Goal: Information Seeking & Learning: Learn about a topic

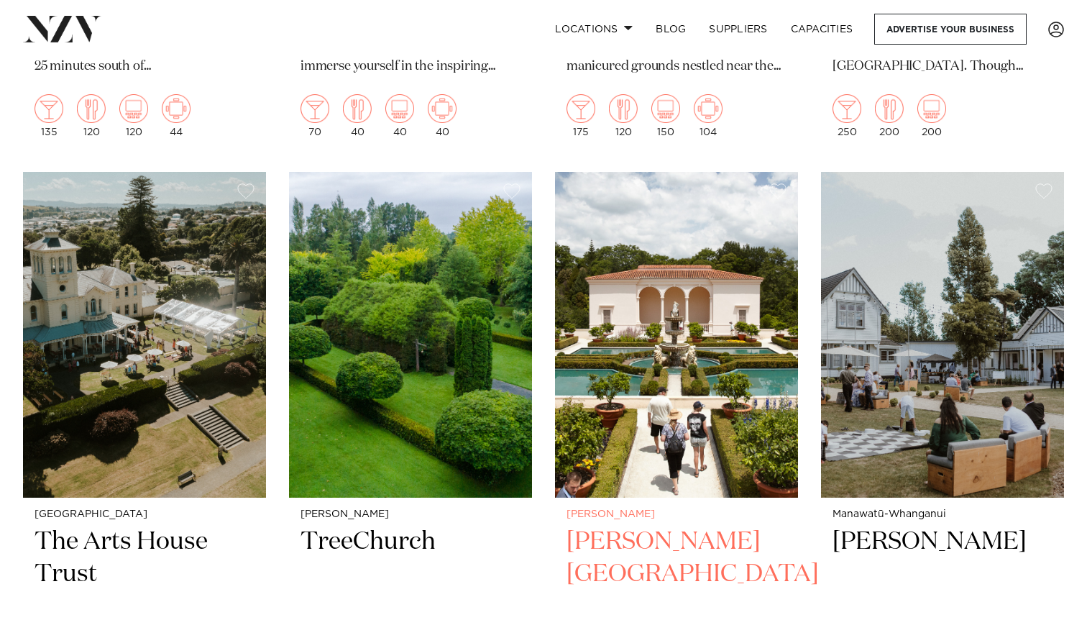
scroll to position [2876, 0]
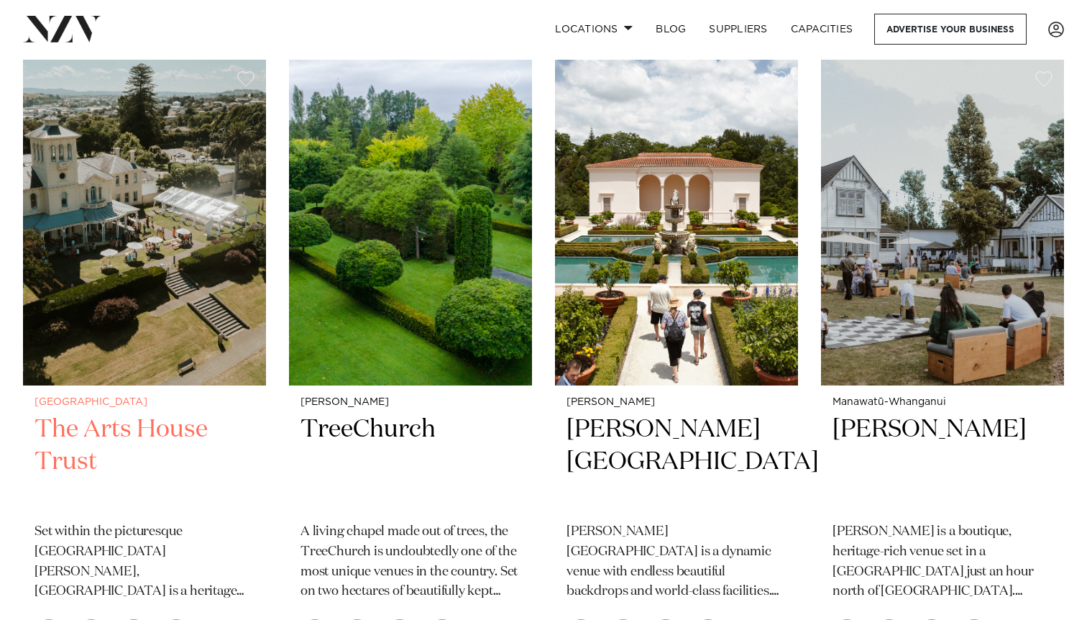
click at [114, 453] on h2 "The Arts House Trust" at bounding box center [145, 461] width 220 height 97
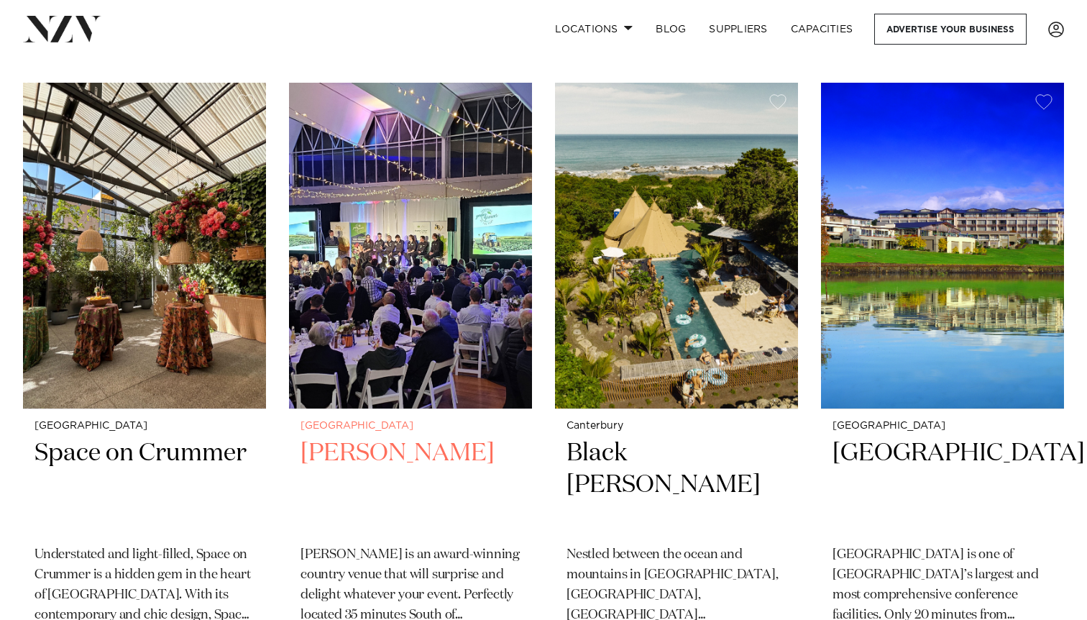
scroll to position [4131, 0]
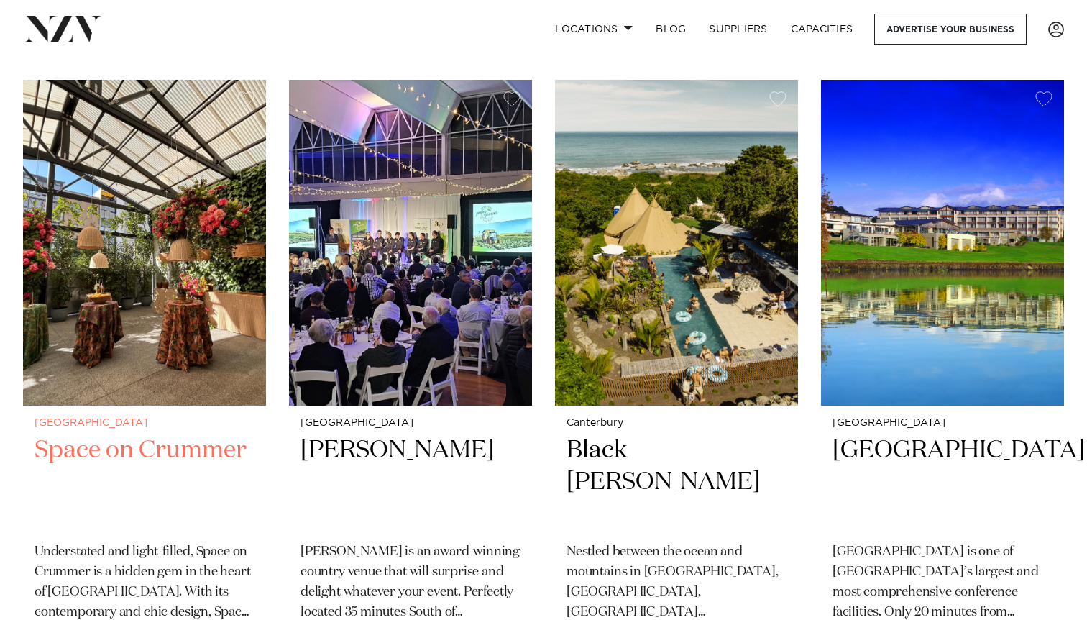
click at [136, 436] on h2 "Space on Crummer" at bounding box center [145, 482] width 220 height 97
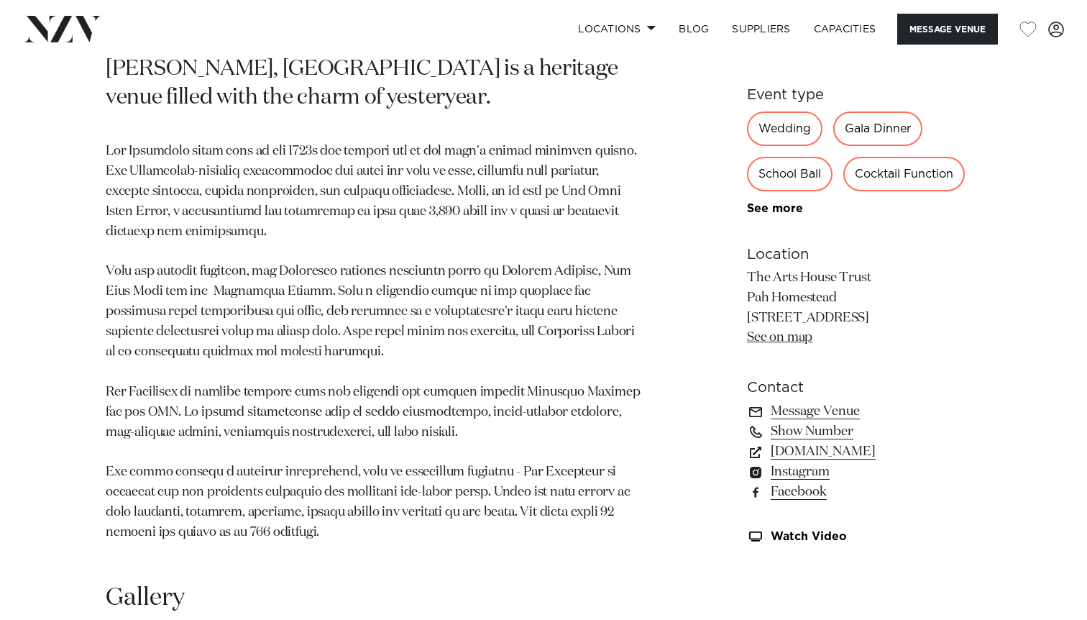
scroll to position [843, 0]
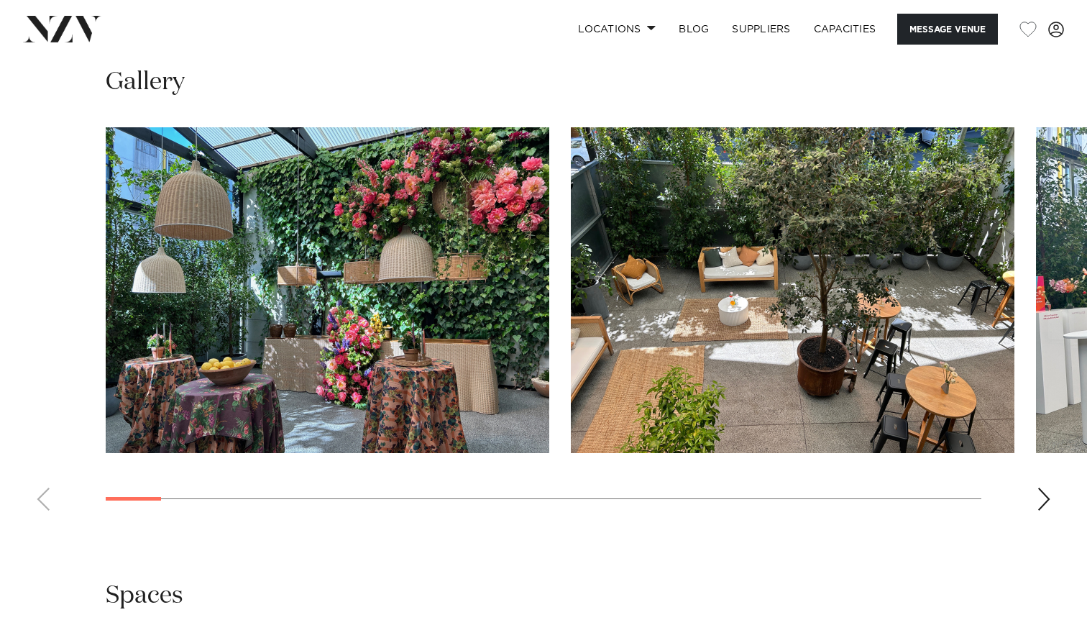
scroll to position [1355, 0]
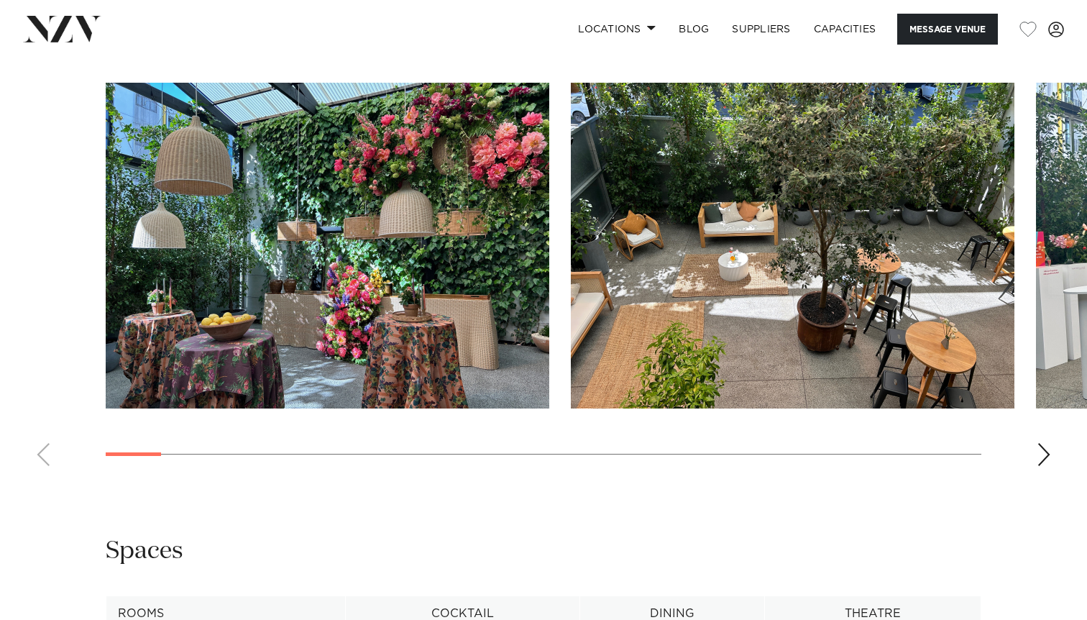
click at [1045, 451] on div "Next slide" at bounding box center [1044, 454] width 14 height 23
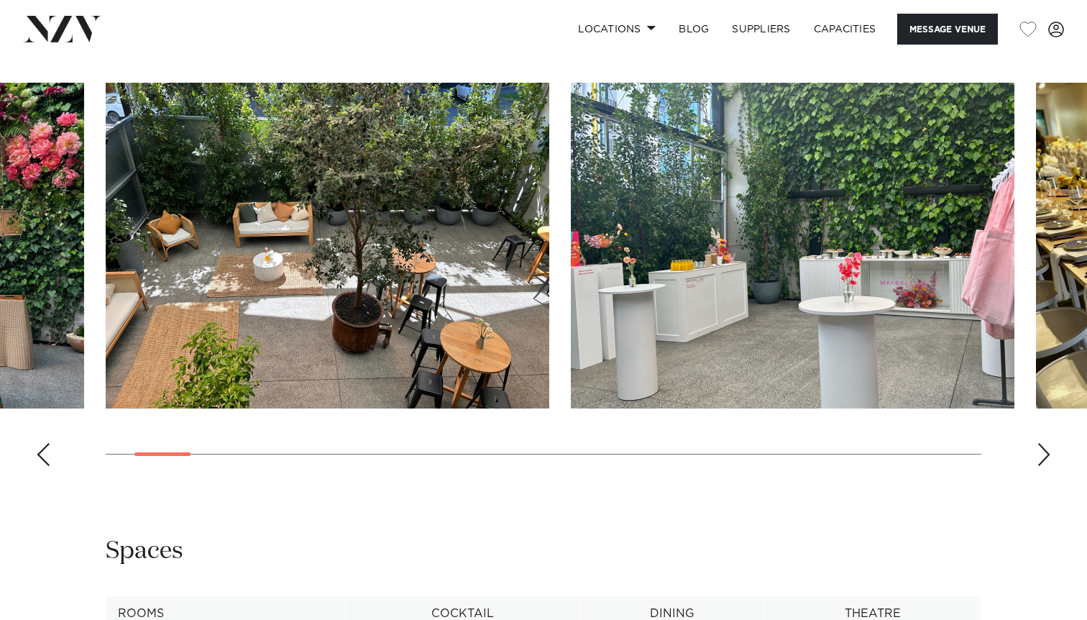
click at [1045, 451] on div "Next slide" at bounding box center [1044, 454] width 14 height 23
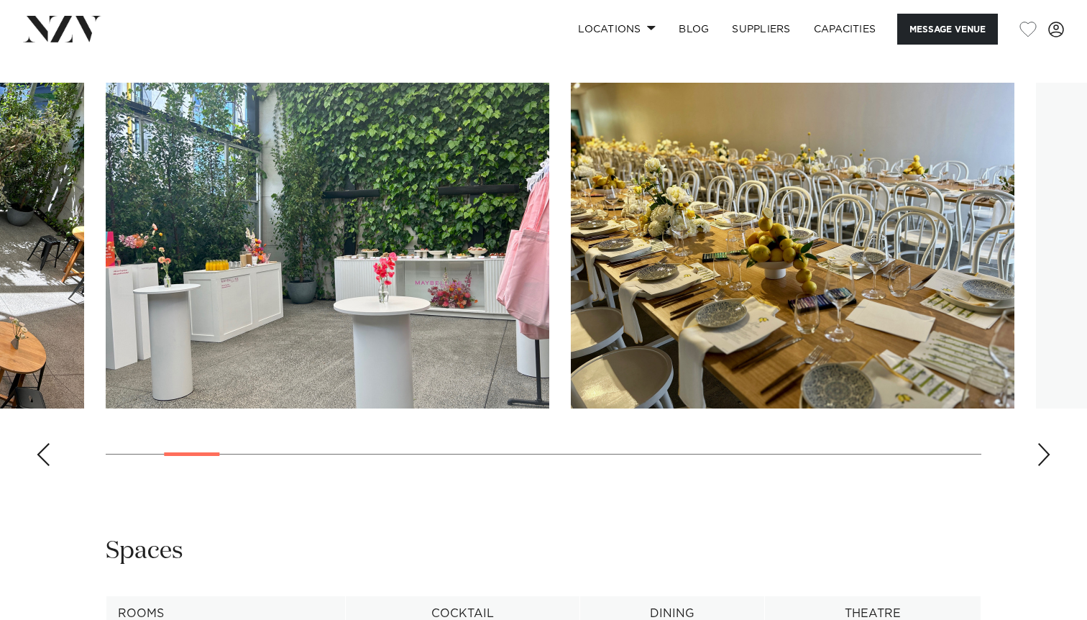
click at [1045, 451] on div "Next slide" at bounding box center [1044, 454] width 14 height 23
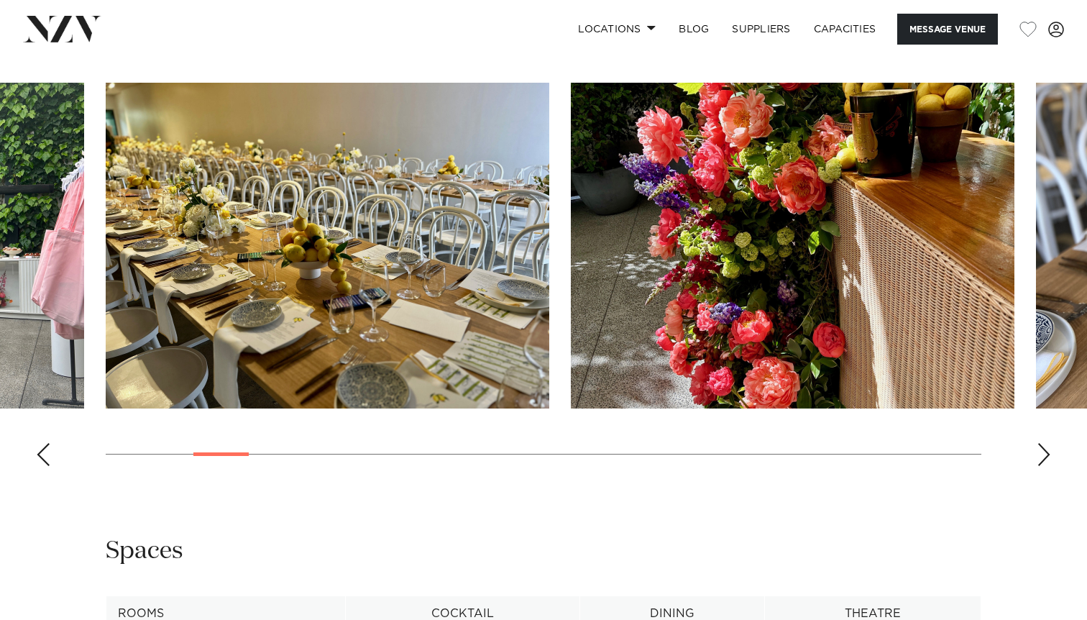
click at [1045, 451] on div "Next slide" at bounding box center [1044, 454] width 14 height 23
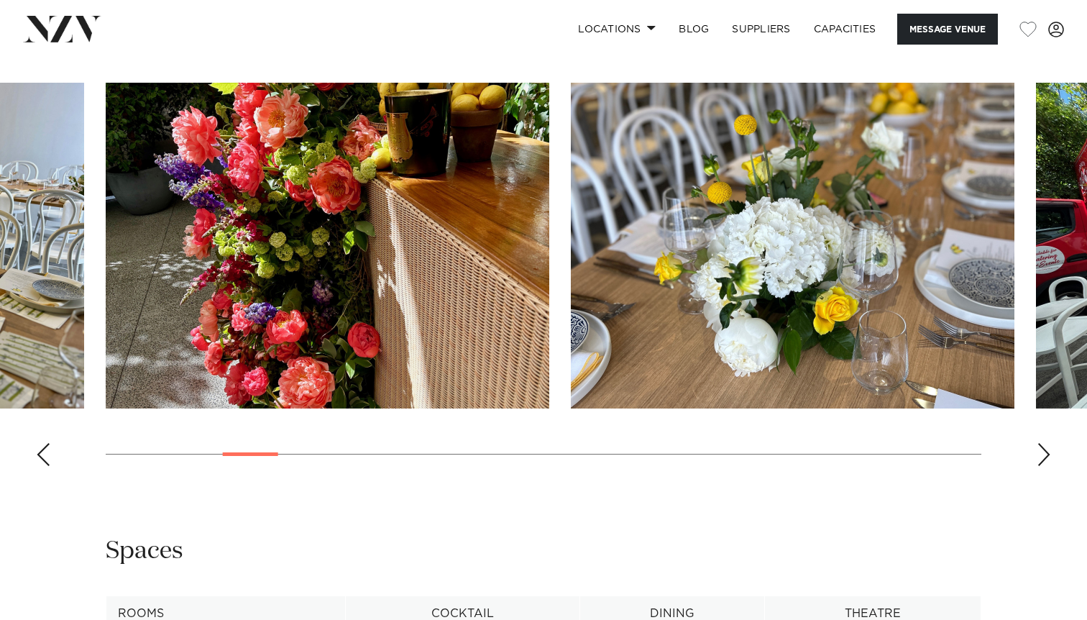
click at [1045, 451] on div "Next slide" at bounding box center [1044, 454] width 14 height 23
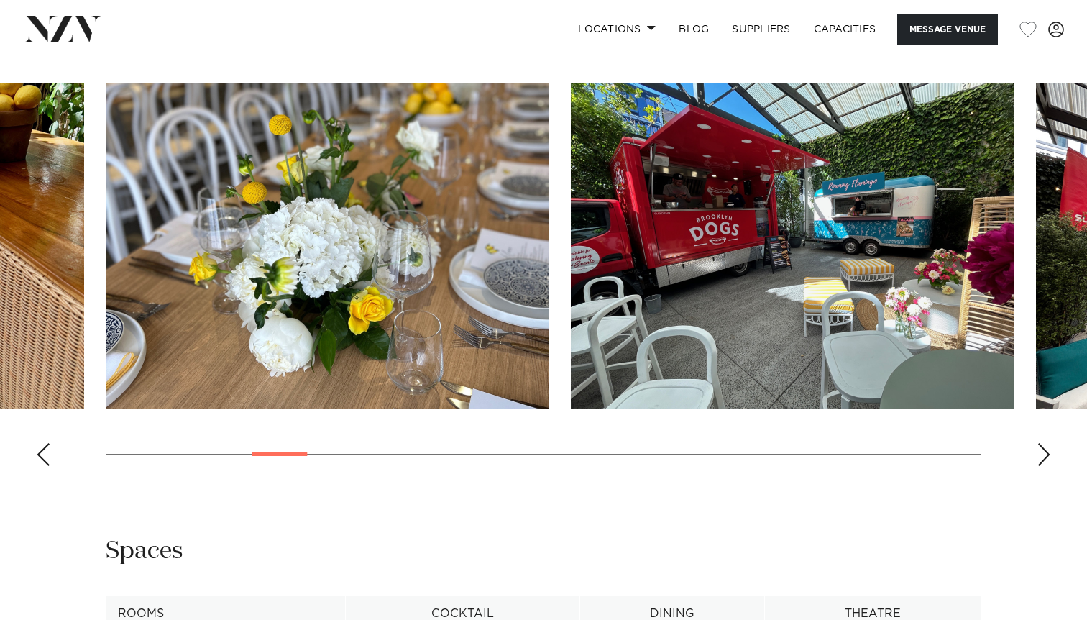
click at [1045, 451] on div "Next slide" at bounding box center [1044, 454] width 14 height 23
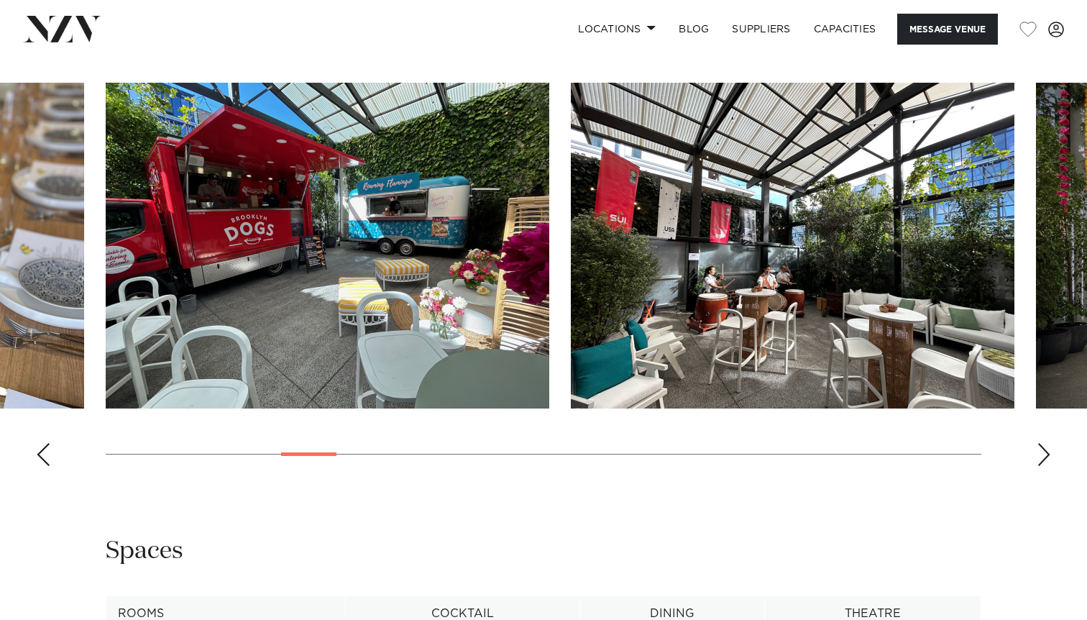
click at [1045, 451] on div "Next slide" at bounding box center [1044, 454] width 14 height 23
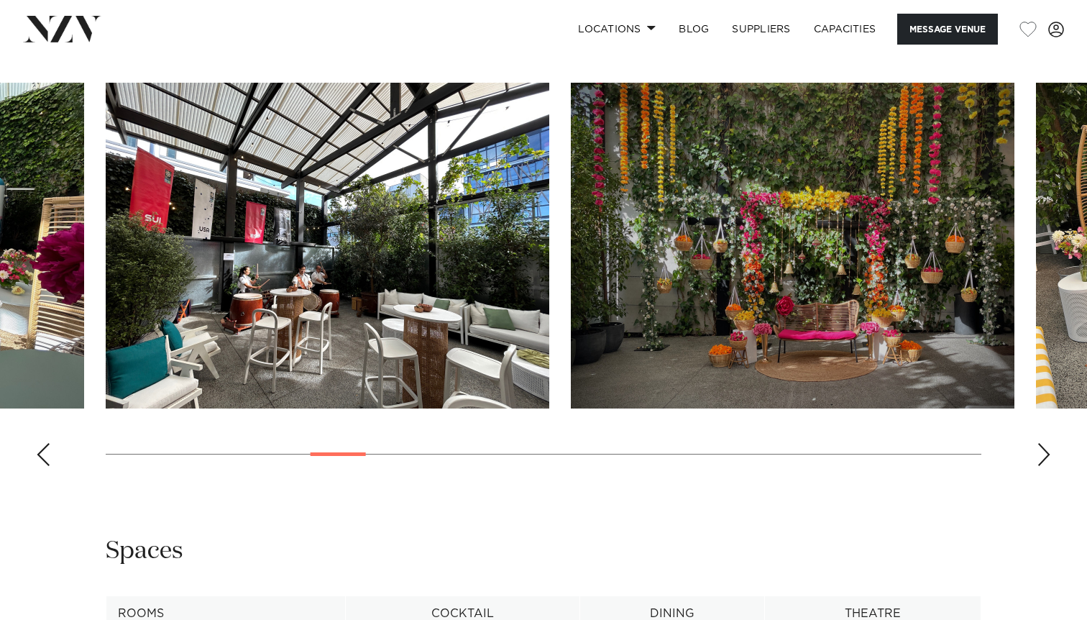
click at [1045, 451] on div "Next slide" at bounding box center [1044, 454] width 14 height 23
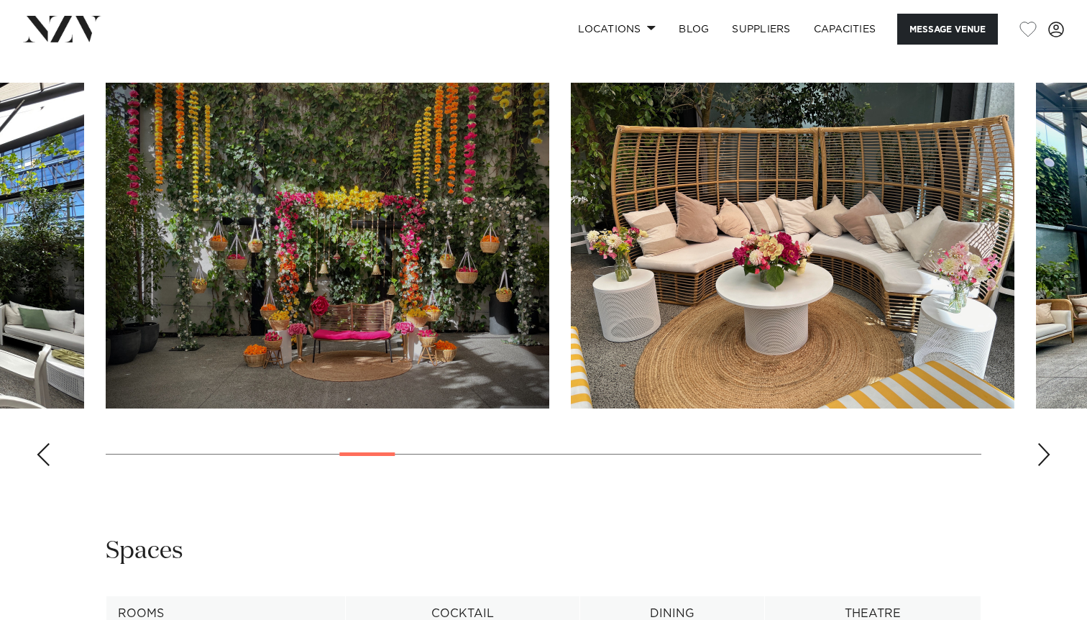
click at [1045, 451] on div "Next slide" at bounding box center [1044, 454] width 14 height 23
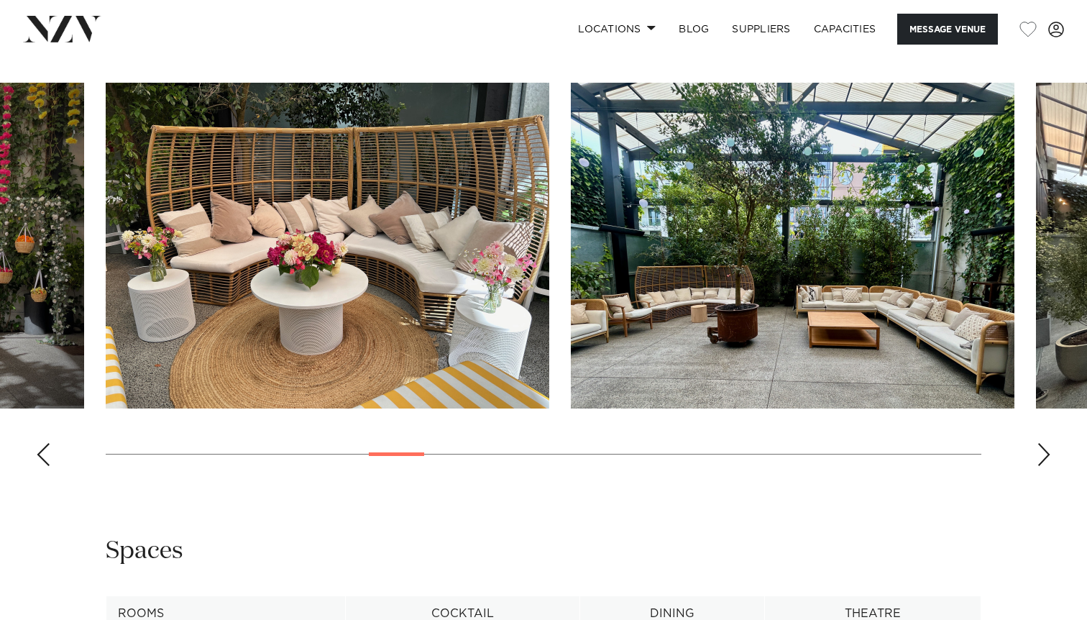
click at [1045, 451] on div "Next slide" at bounding box center [1044, 454] width 14 height 23
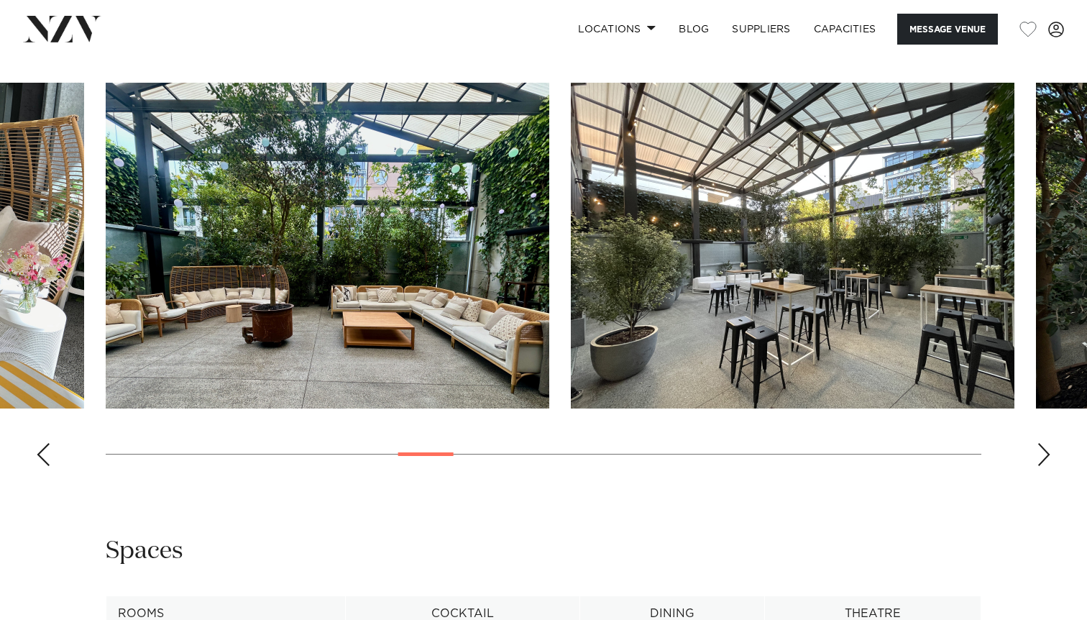
click at [1045, 451] on div "Next slide" at bounding box center [1044, 454] width 14 height 23
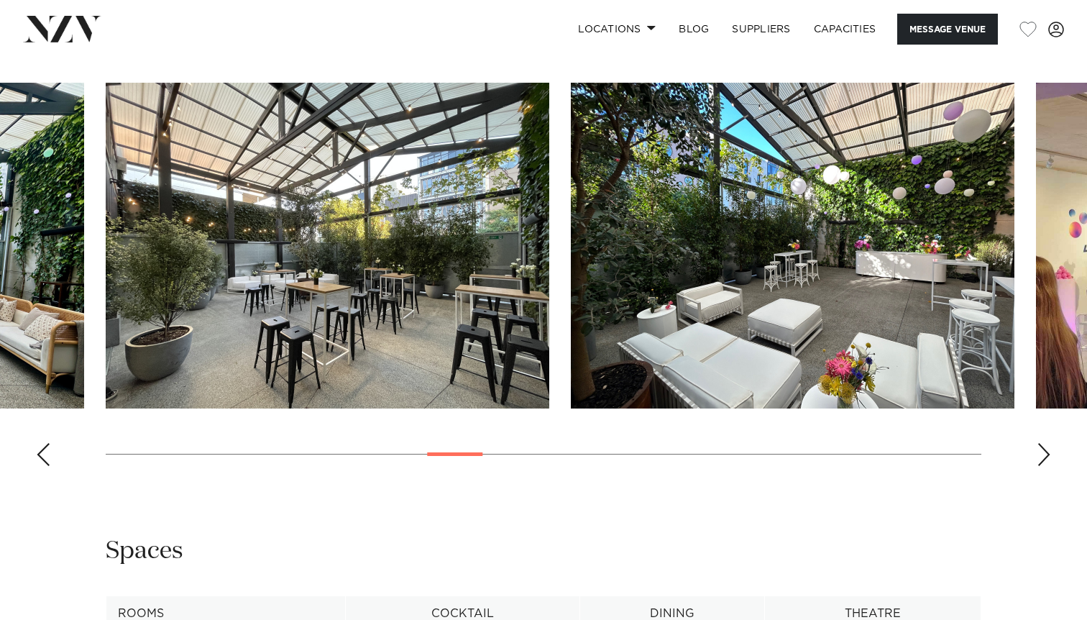
click at [1045, 451] on div "Next slide" at bounding box center [1044, 454] width 14 height 23
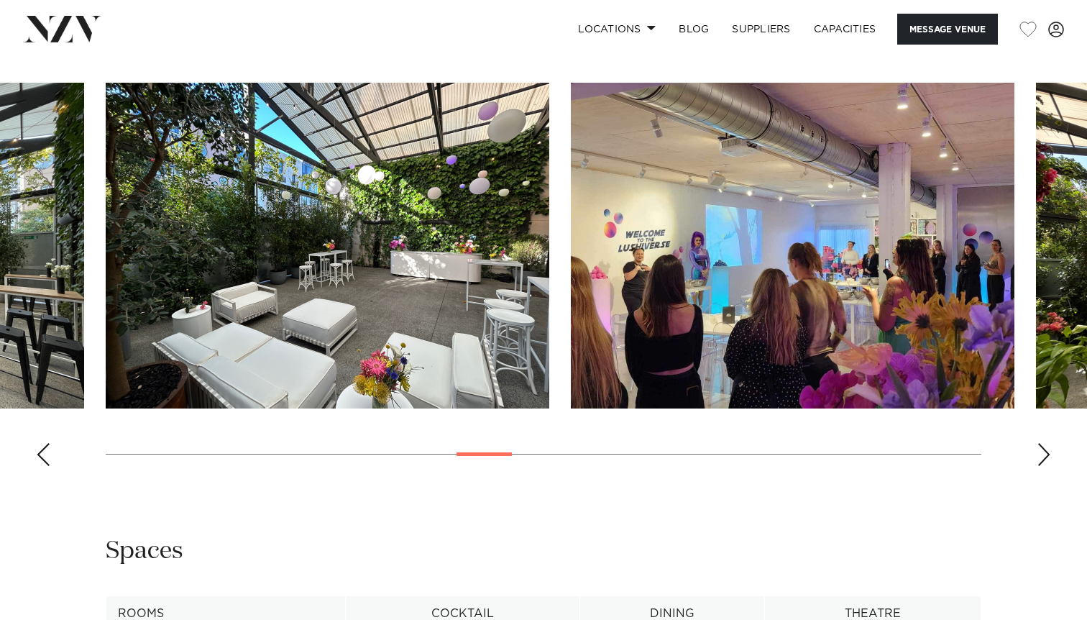
click at [1045, 451] on div "Next slide" at bounding box center [1044, 454] width 14 height 23
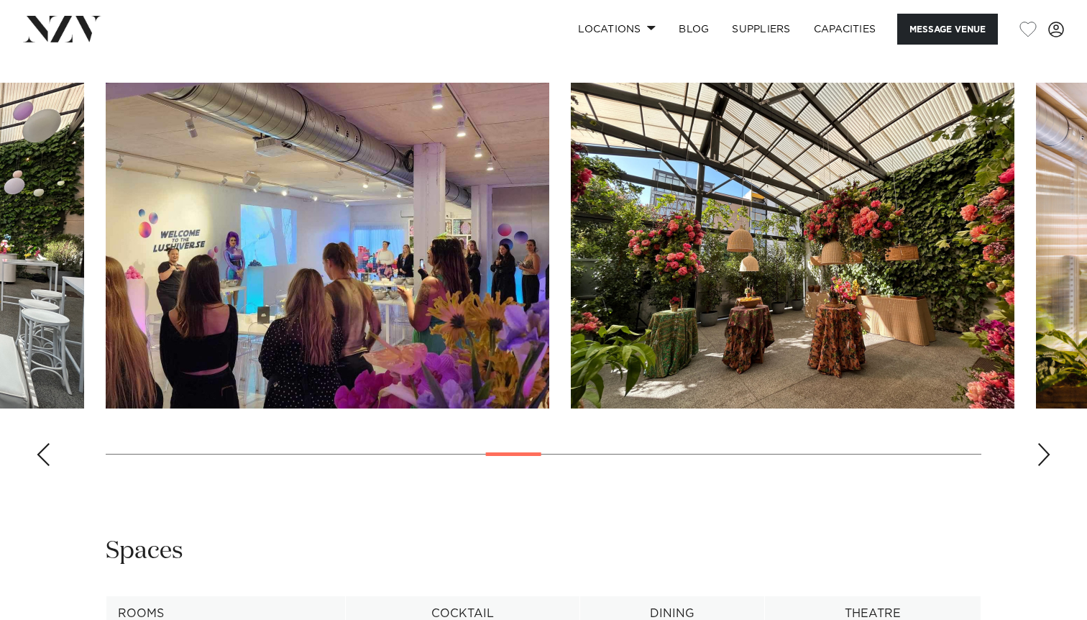
click at [1045, 451] on div "Next slide" at bounding box center [1044, 454] width 14 height 23
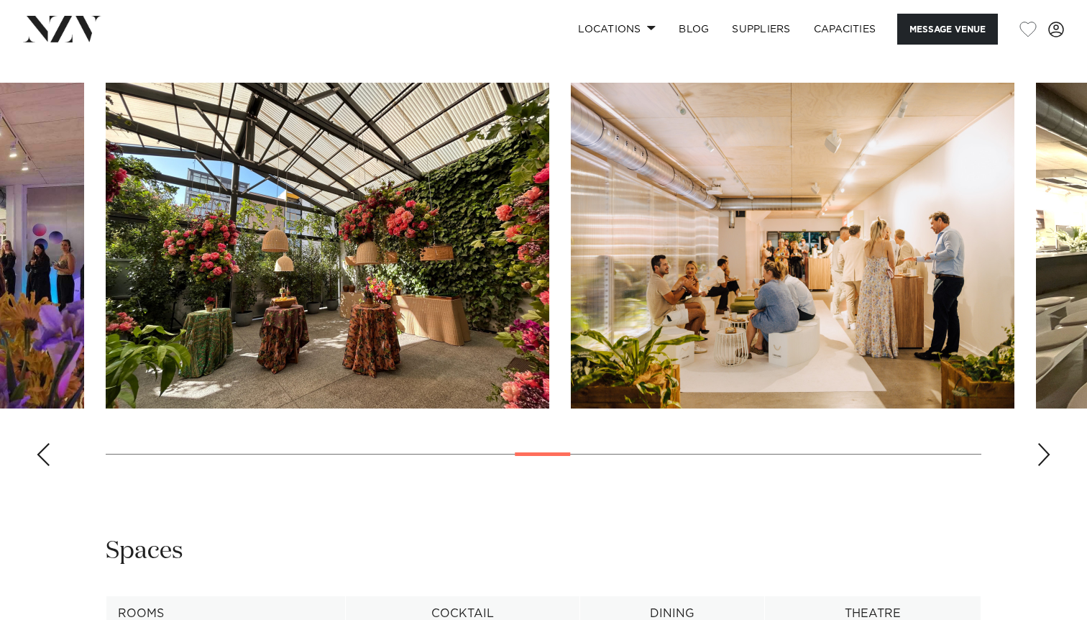
click at [1045, 451] on div "Next slide" at bounding box center [1044, 454] width 14 height 23
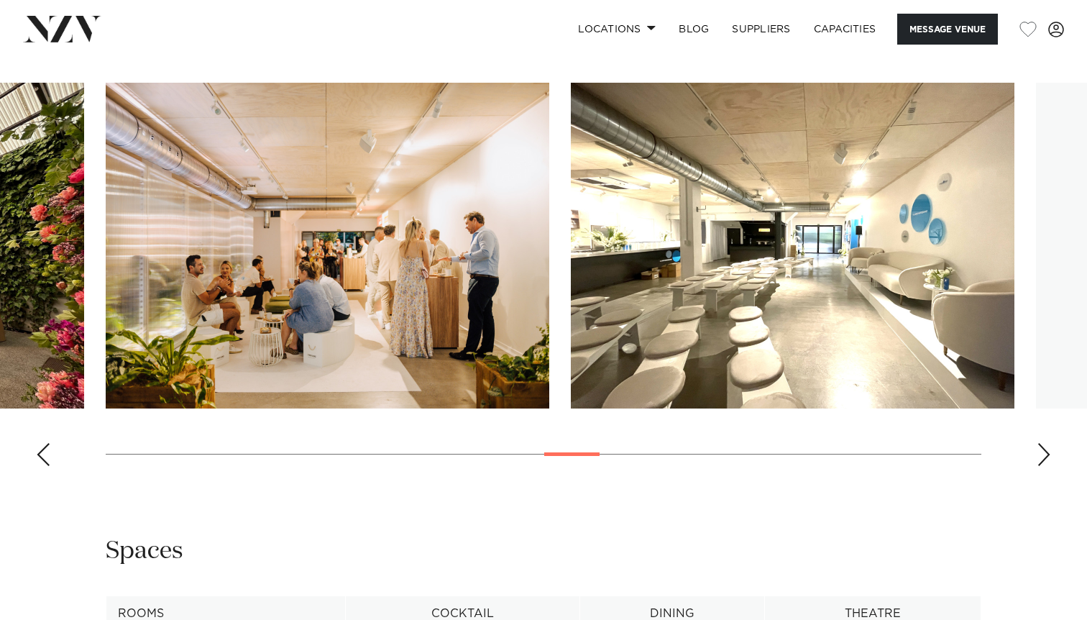
click at [1045, 451] on div "Next slide" at bounding box center [1044, 454] width 14 height 23
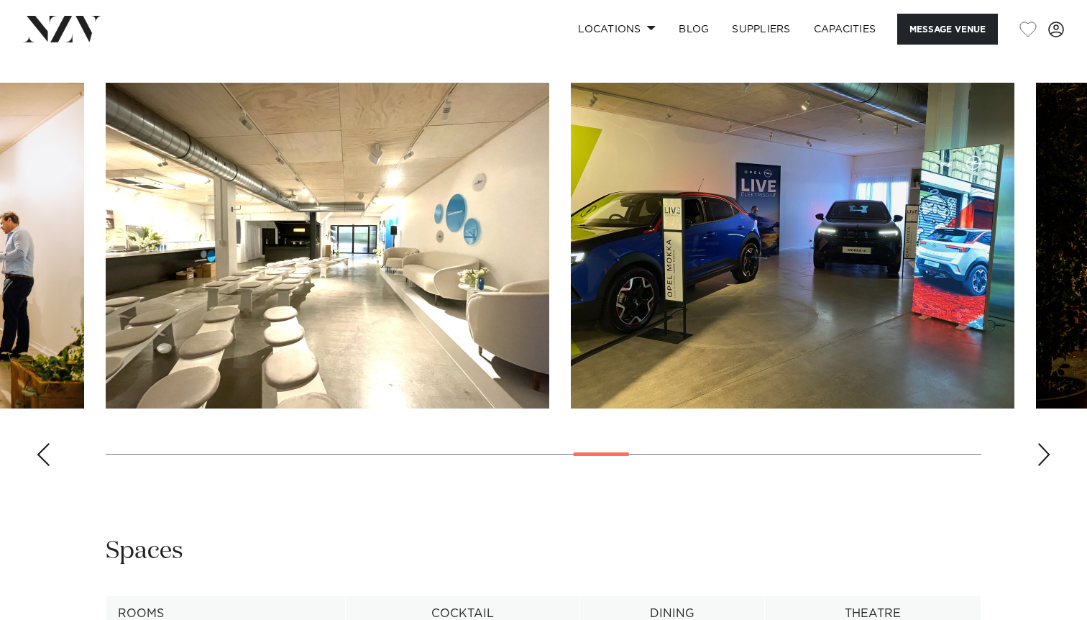
click at [1045, 451] on div "Next slide" at bounding box center [1044, 454] width 14 height 23
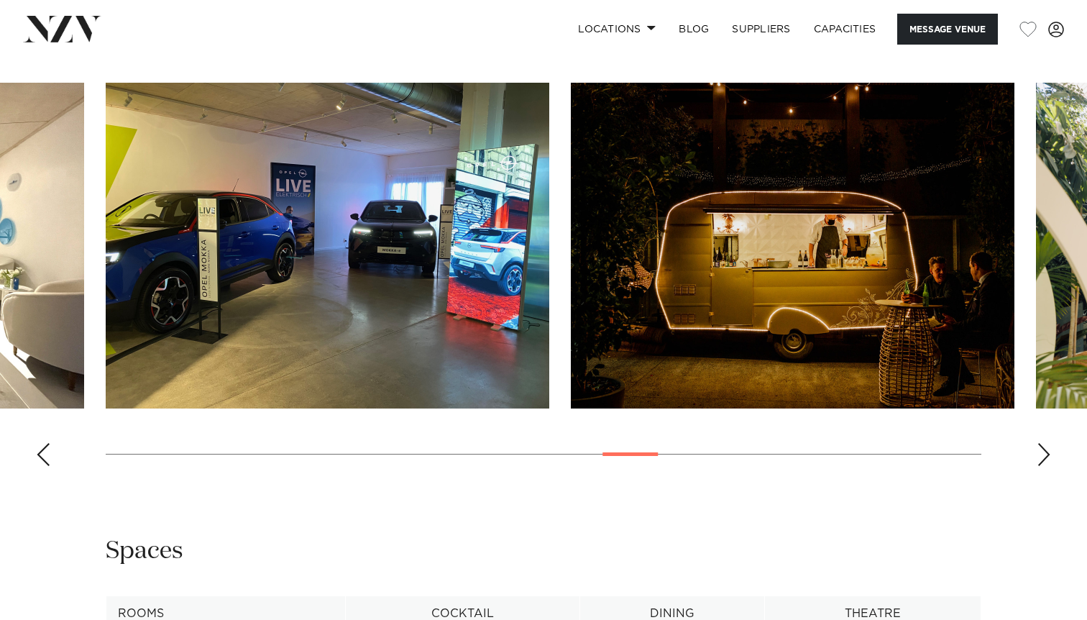
click at [1045, 451] on div "Next slide" at bounding box center [1044, 454] width 14 height 23
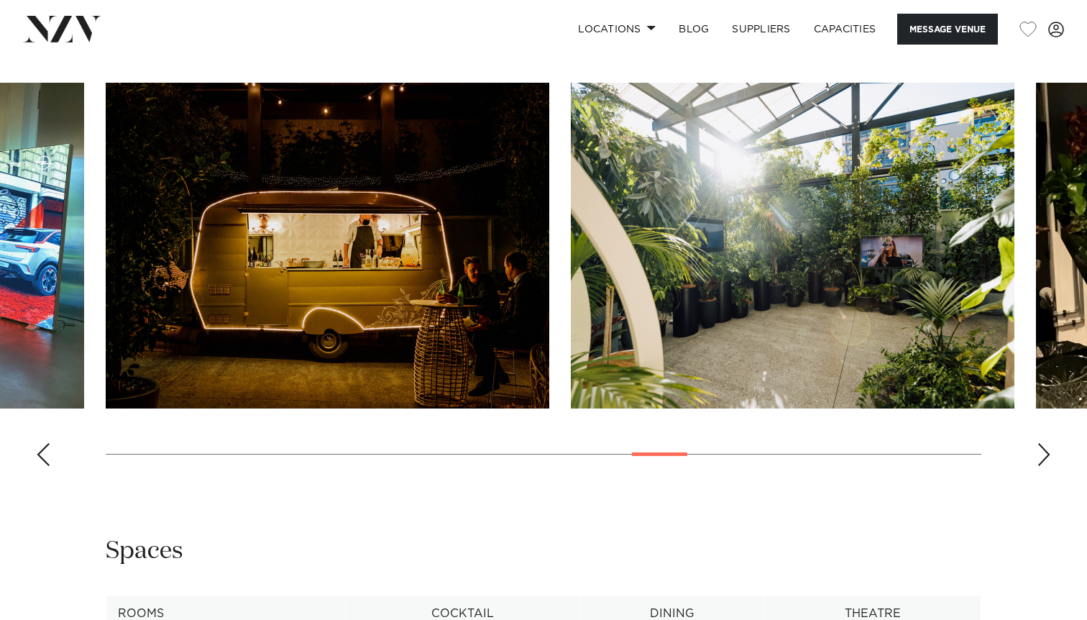
click at [1045, 451] on div "Next slide" at bounding box center [1044, 454] width 14 height 23
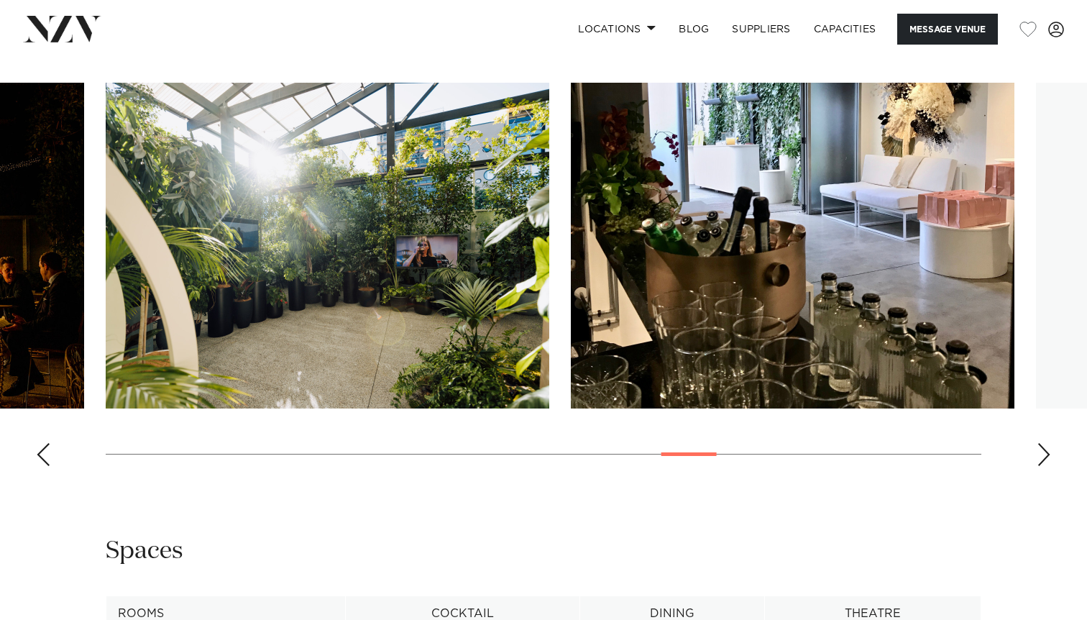
click at [1045, 451] on div "Next slide" at bounding box center [1044, 454] width 14 height 23
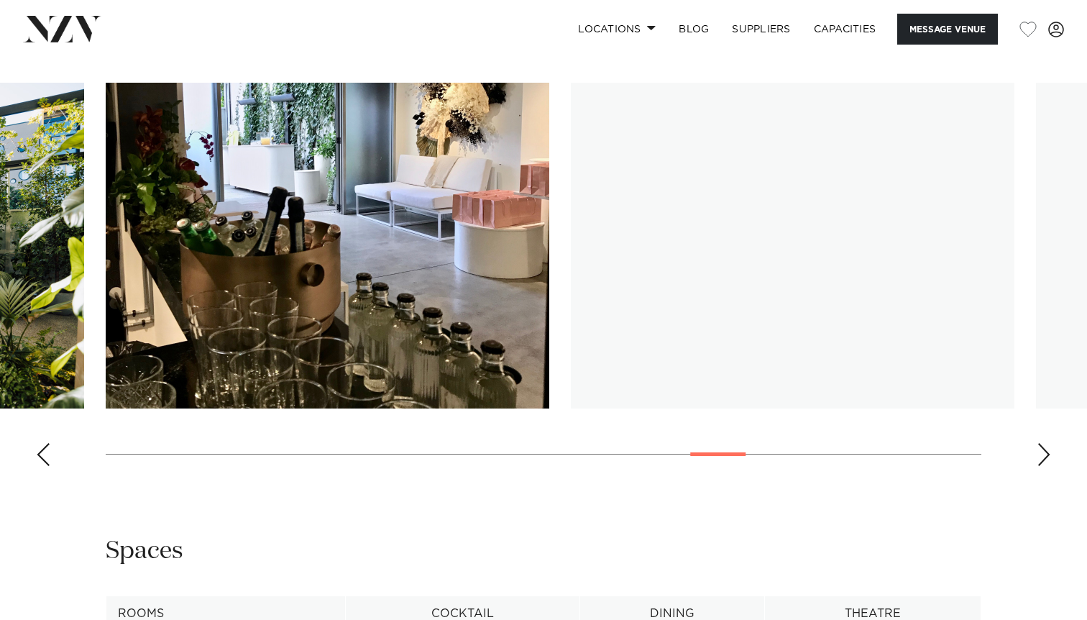
click at [1045, 451] on div "Next slide" at bounding box center [1044, 454] width 14 height 23
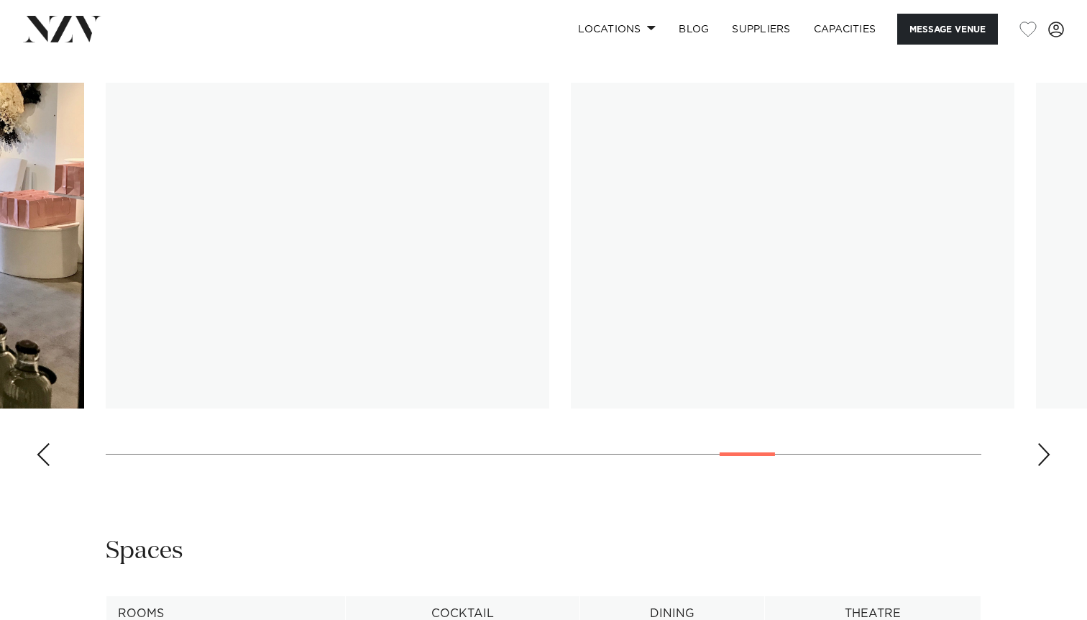
click at [1045, 451] on div "Next slide" at bounding box center [1044, 454] width 14 height 23
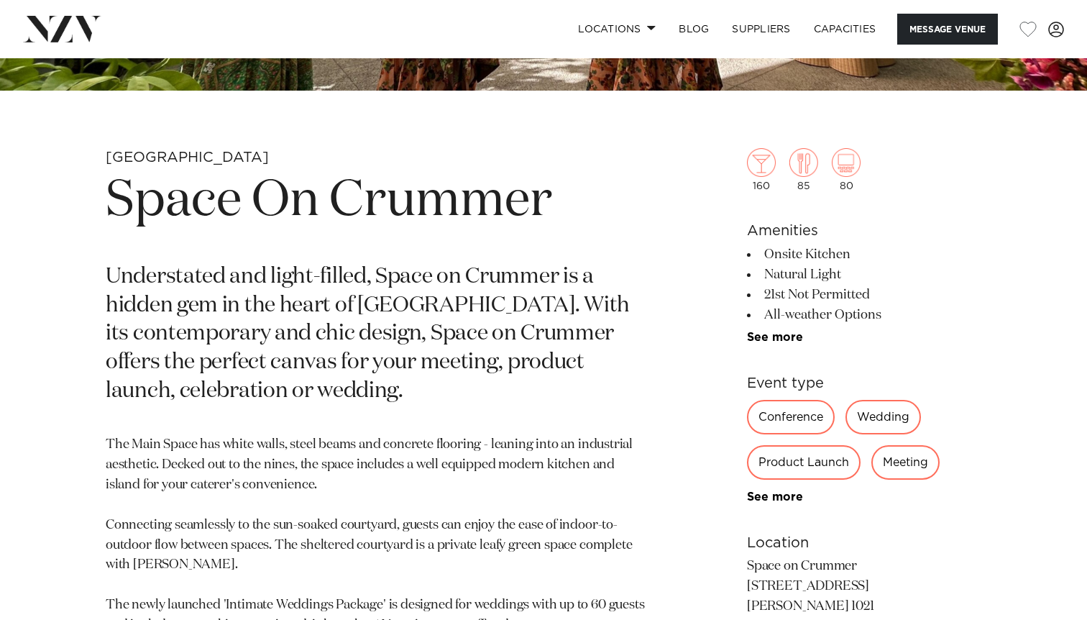
scroll to position [480, 0]
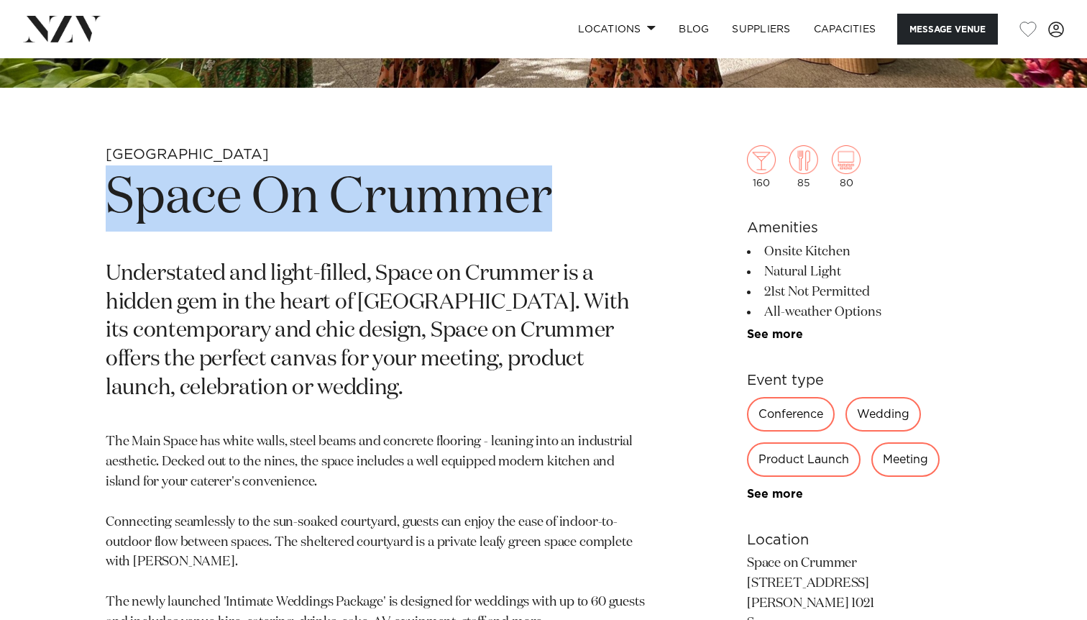
drag, startPoint x: 557, startPoint y: 199, endPoint x: 12, endPoint y: 188, distance: 545.2
click at [12, 188] on div "Auckland Space On Crummer Understated and light-filled, Space on Crummer is a h…" at bounding box center [544, 510] width 1064 height 730
copy h1 "Space On Crummer"
